Goal: Transaction & Acquisition: Obtain resource

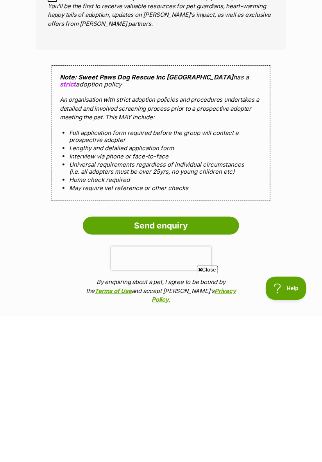
scroll to position [568, 0]
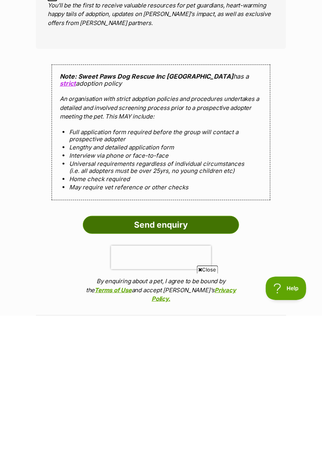
click at [201, 373] on input "Send enquiry" at bounding box center [161, 371] width 156 height 18
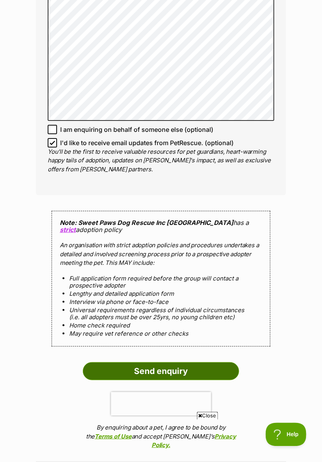
scroll to position [593, 0]
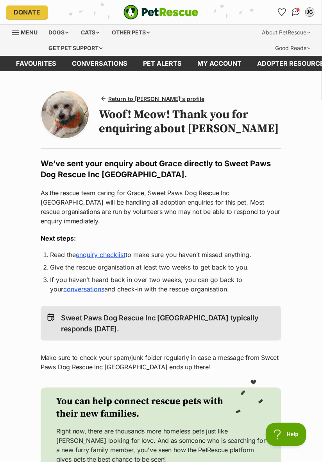
click at [113, 251] on link "enquiry checklist" at bounding box center [101, 255] width 50 height 8
click at [102, 251] on link "enquiry checklist" at bounding box center [101, 255] width 50 height 8
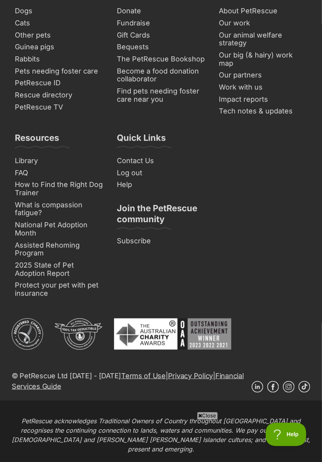
scroll to position [637, 0]
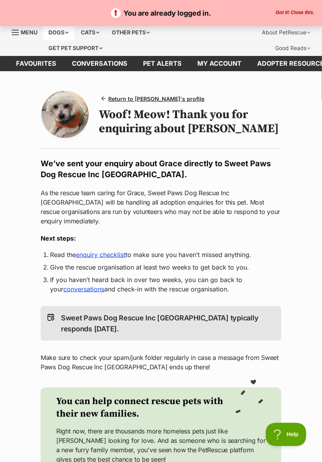
click at [57, 36] on div "Dogs" at bounding box center [58, 33] width 31 height 16
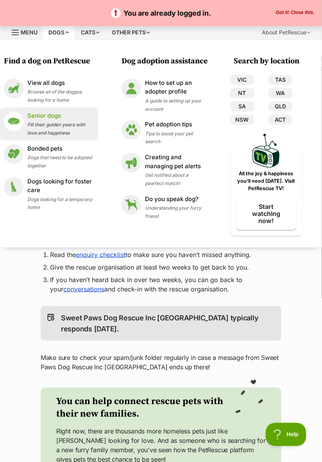
click at [54, 114] on p "Senior dogs" at bounding box center [60, 115] width 67 height 9
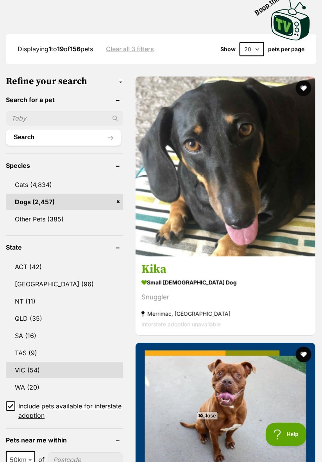
click at [34, 376] on link "VIC (54)" at bounding box center [64, 370] width 117 height 16
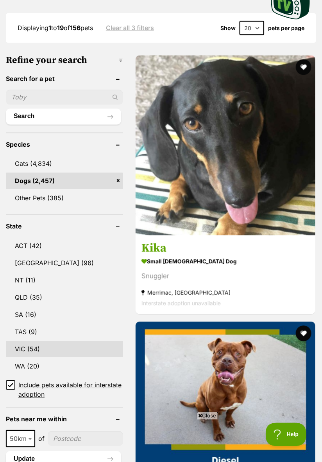
scroll to position [279, 0]
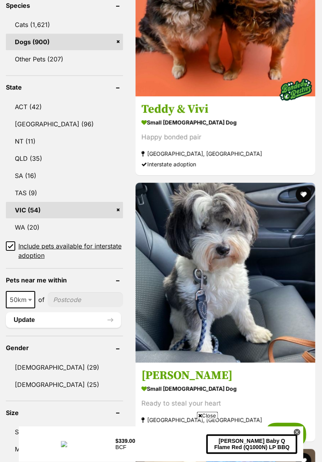
scroll to position [414, 0]
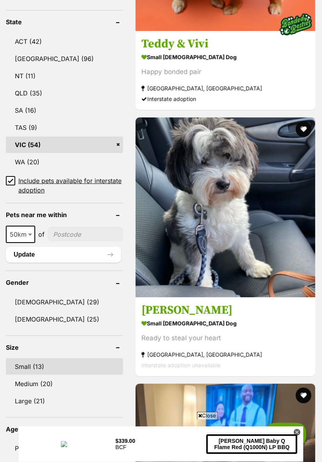
click at [38, 372] on link "Small (13)" at bounding box center [64, 366] width 117 height 16
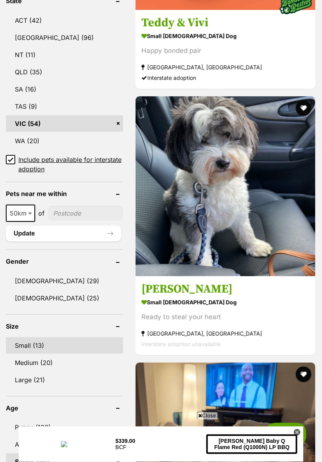
scroll to position [504, 0]
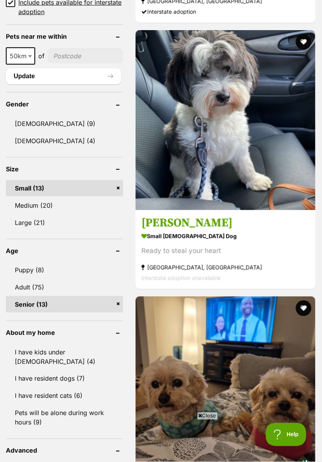
scroll to position [659, 0]
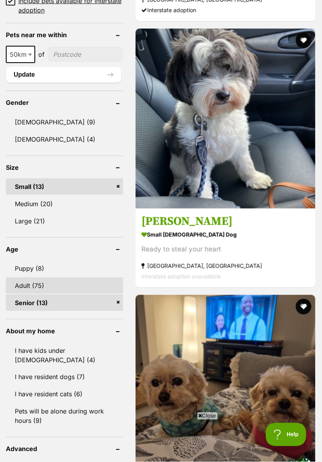
click at [42, 290] on link "Adult (75)" at bounding box center [64, 285] width 117 height 16
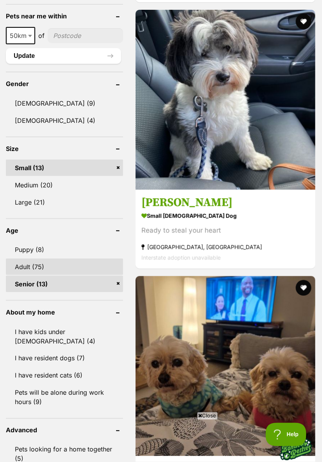
scroll to position [684, 0]
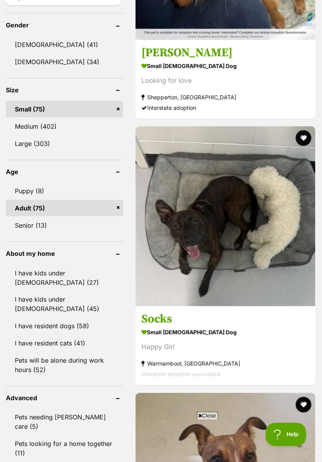
scroll to position [739, 0]
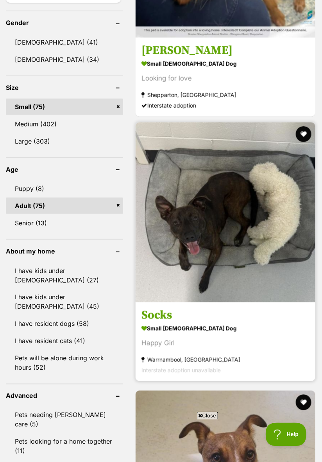
click at [191, 331] on strong "small [DEMOGRAPHIC_DATA] Dog" at bounding box center [226, 328] width 168 height 11
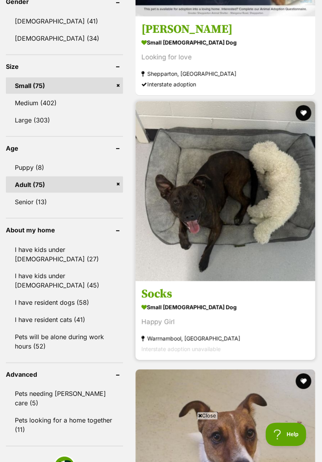
scroll to position [764, 0]
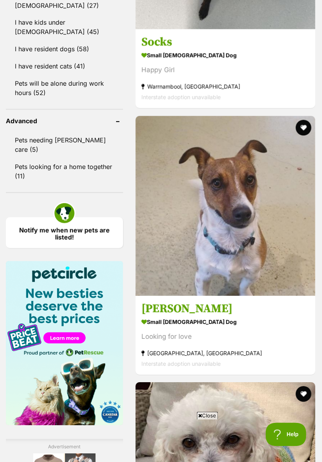
scroll to position [1010, 0]
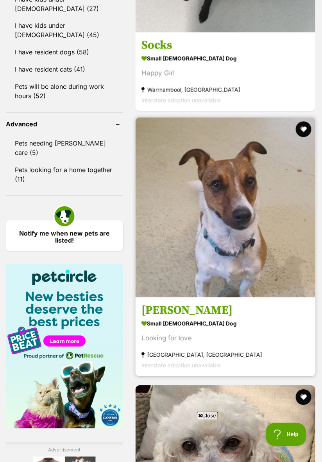
click at [237, 228] on img at bounding box center [226, 208] width 180 height 180
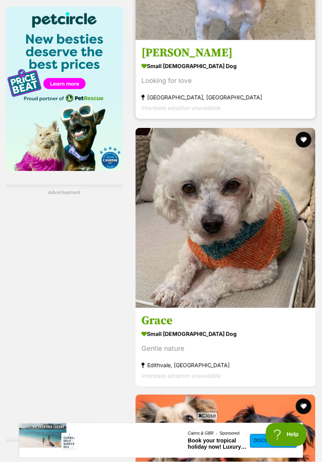
scroll to position [1270, 0]
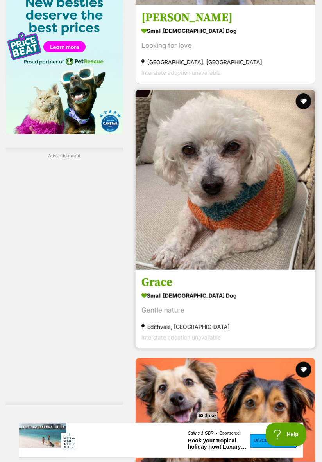
click at [263, 246] on img at bounding box center [226, 180] width 180 height 180
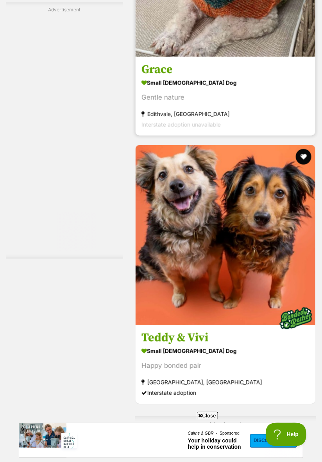
scroll to position [1520, 0]
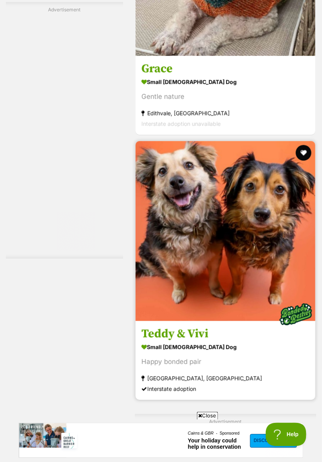
click at [209, 364] on div "Happy bonded pair" at bounding box center [226, 362] width 168 height 11
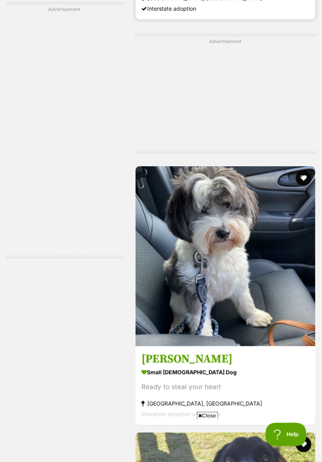
scroll to position [1901, 0]
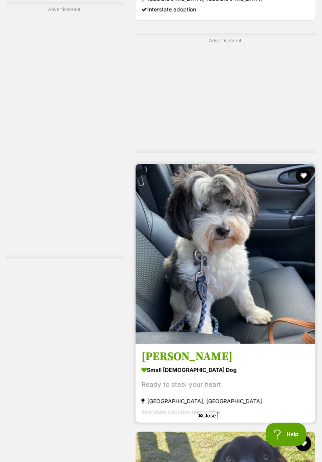
click at [273, 341] on img at bounding box center [226, 254] width 180 height 180
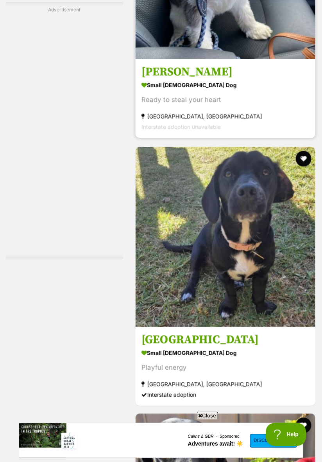
scroll to position [2187, 0]
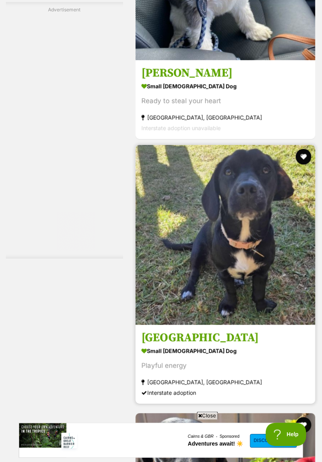
click at [266, 308] on img at bounding box center [226, 235] width 180 height 180
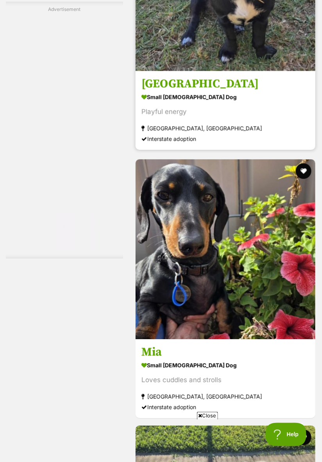
scroll to position [2442, 0]
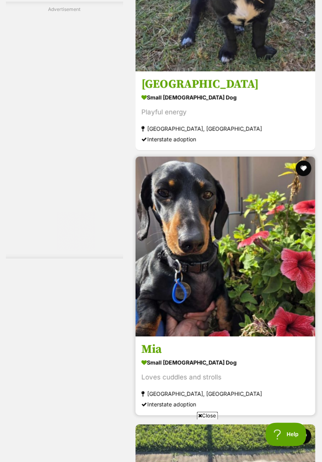
click at [255, 320] on img at bounding box center [226, 246] width 180 height 180
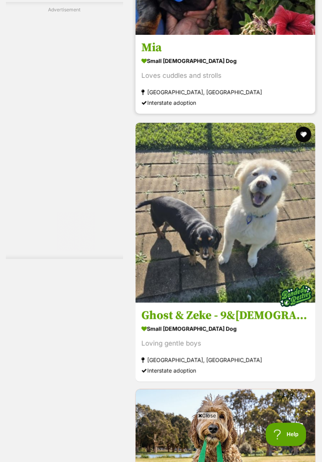
scroll to position [2734, 0]
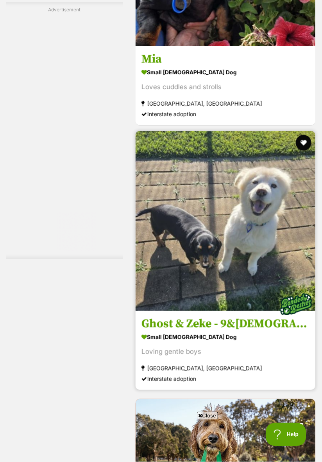
click at [271, 331] on h3 "Ghost & Zeke - 9&7 YO Spitz & Dachshund" at bounding box center [226, 323] width 168 height 15
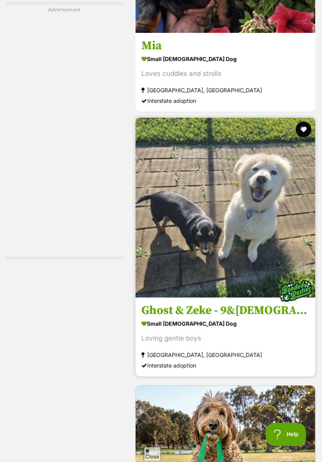
scroll to position [2759, 0]
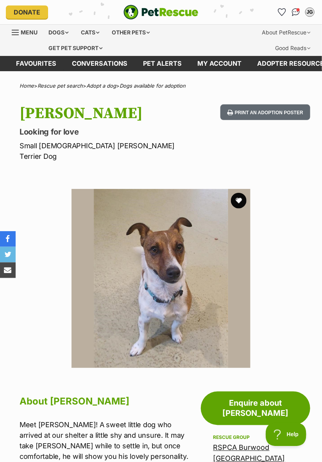
click at [173, 302] on img at bounding box center [161, 278] width 179 height 179
click at [185, 274] on img at bounding box center [161, 278] width 179 height 179
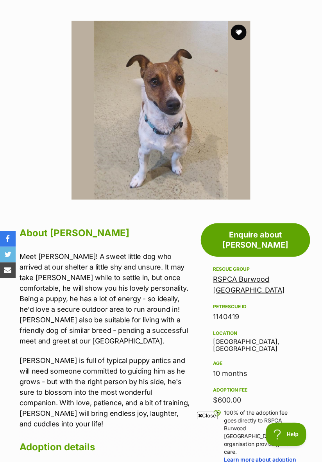
scroll to position [169, 0]
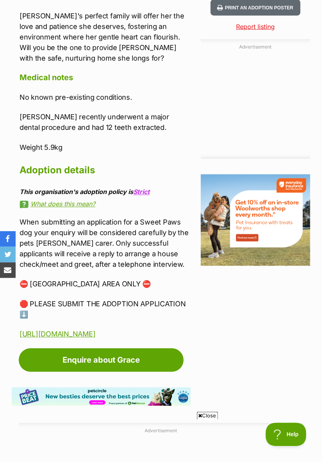
scroll to position [867, 0]
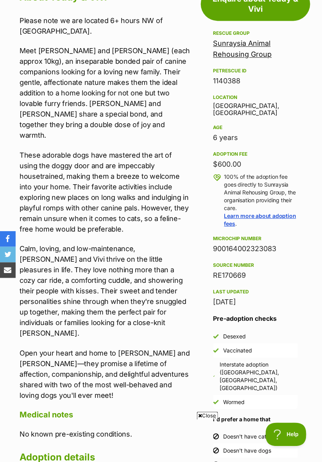
scroll to position [394, 0]
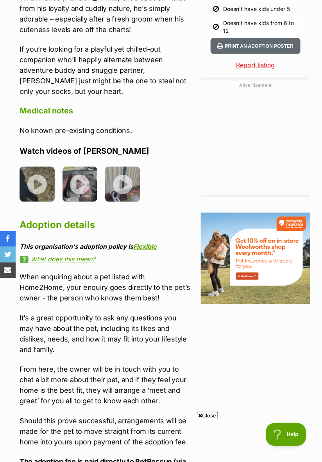
scroll to position [823, 0]
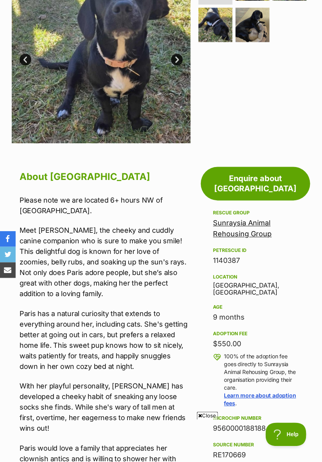
scroll to position [216, 0]
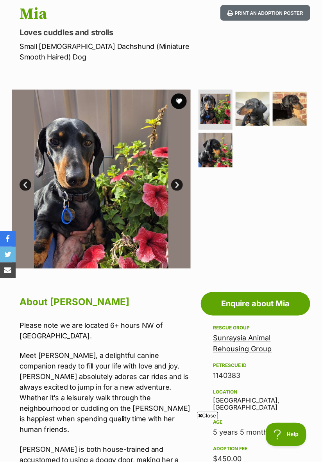
scroll to position [100, 0]
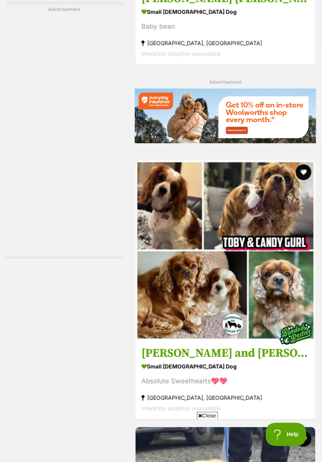
scroll to position [3831, 0]
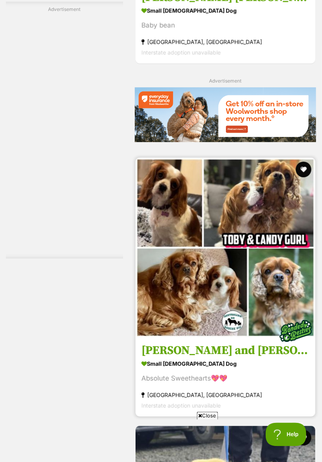
click at [220, 324] on img at bounding box center [226, 248] width 180 height 180
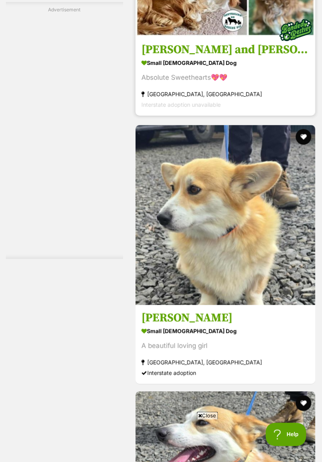
scroll to position [0, 0]
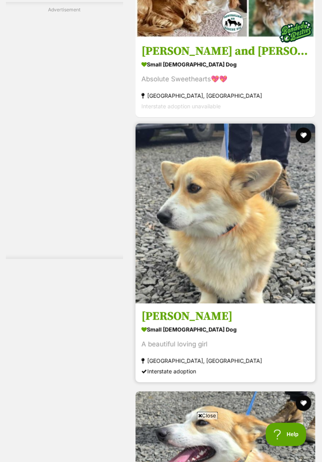
click at [270, 355] on section "small female Dog A beautiful loving girl Kunama, NSW Interstate adoption" at bounding box center [226, 350] width 168 height 53
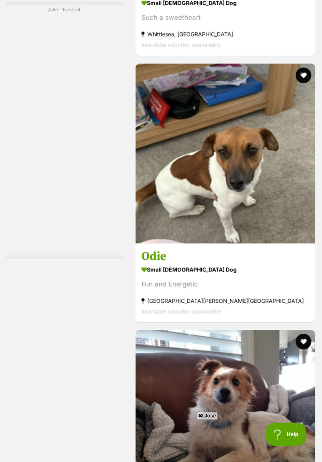
scroll to position [4994, 0]
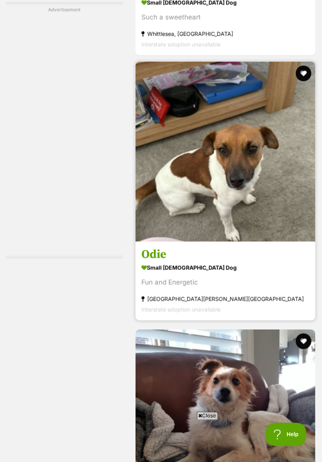
click at [278, 243] on link at bounding box center [226, 239] width 180 height 8
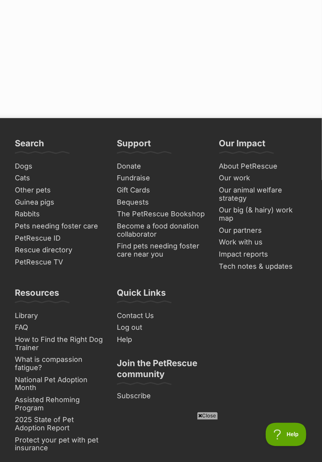
scroll to position [6183, 0]
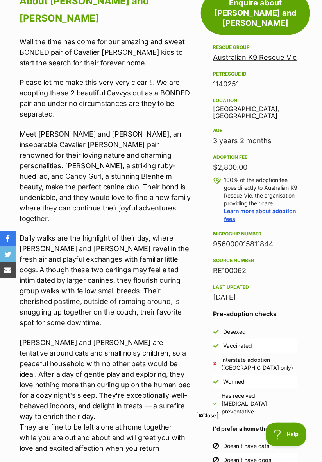
scroll to position [437, 0]
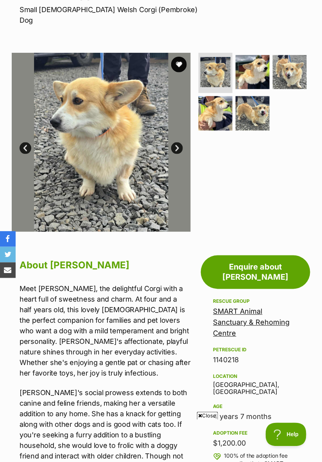
scroll to position [137, 0]
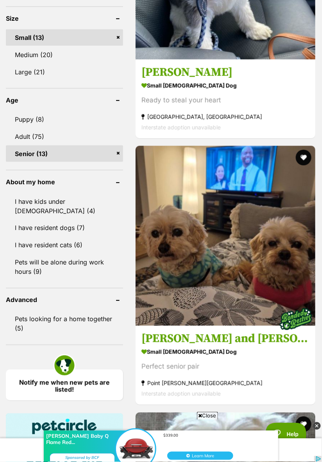
scroll to position [809, 0]
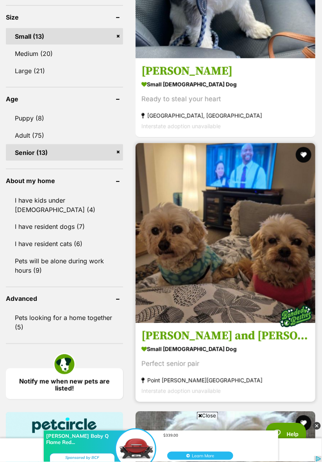
click at [278, 286] on img at bounding box center [226, 233] width 180 height 180
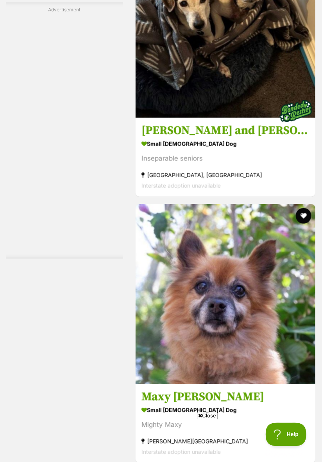
scroll to position [0, 0]
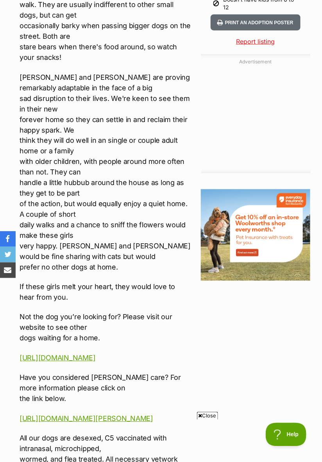
scroll to position [894, 0]
